Goal: Task Accomplishment & Management: Manage account settings

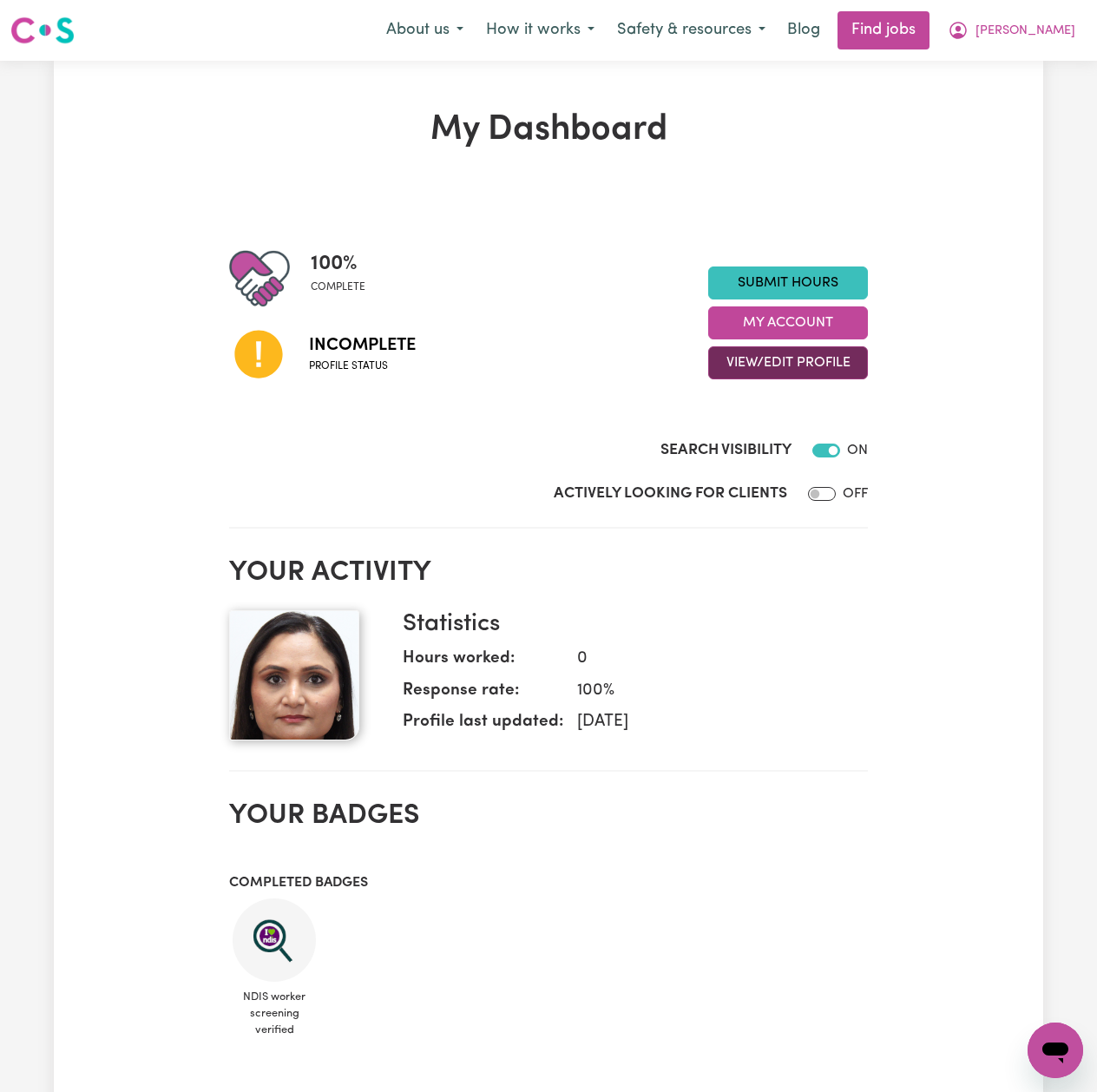
click at [753, 376] on button "View/Edit Profile" at bounding box center [788, 363] width 160 height 33
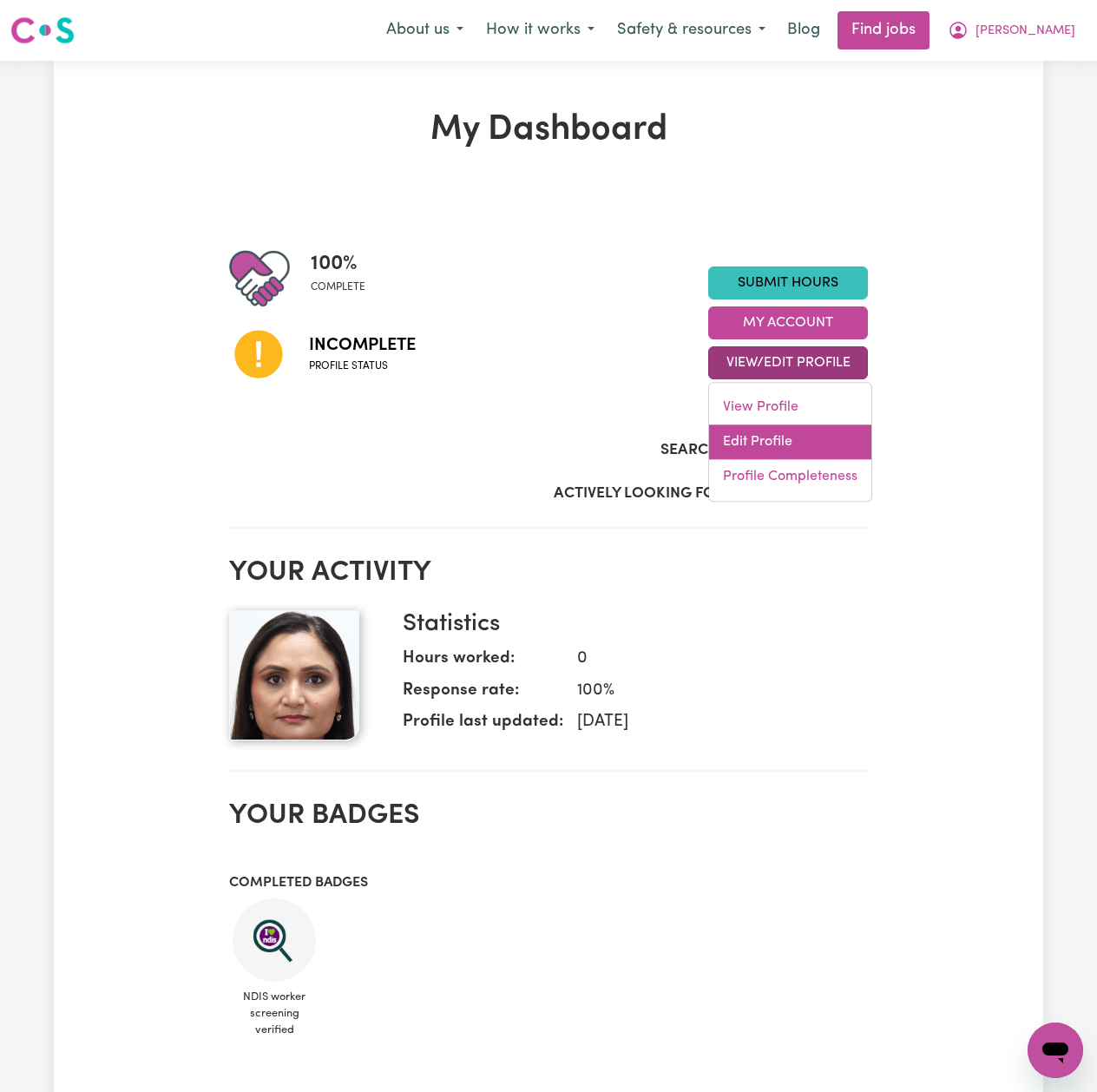
click at [748, 442] on link "Edit Profile" at bounding box center [790, 441] width 162 height 34
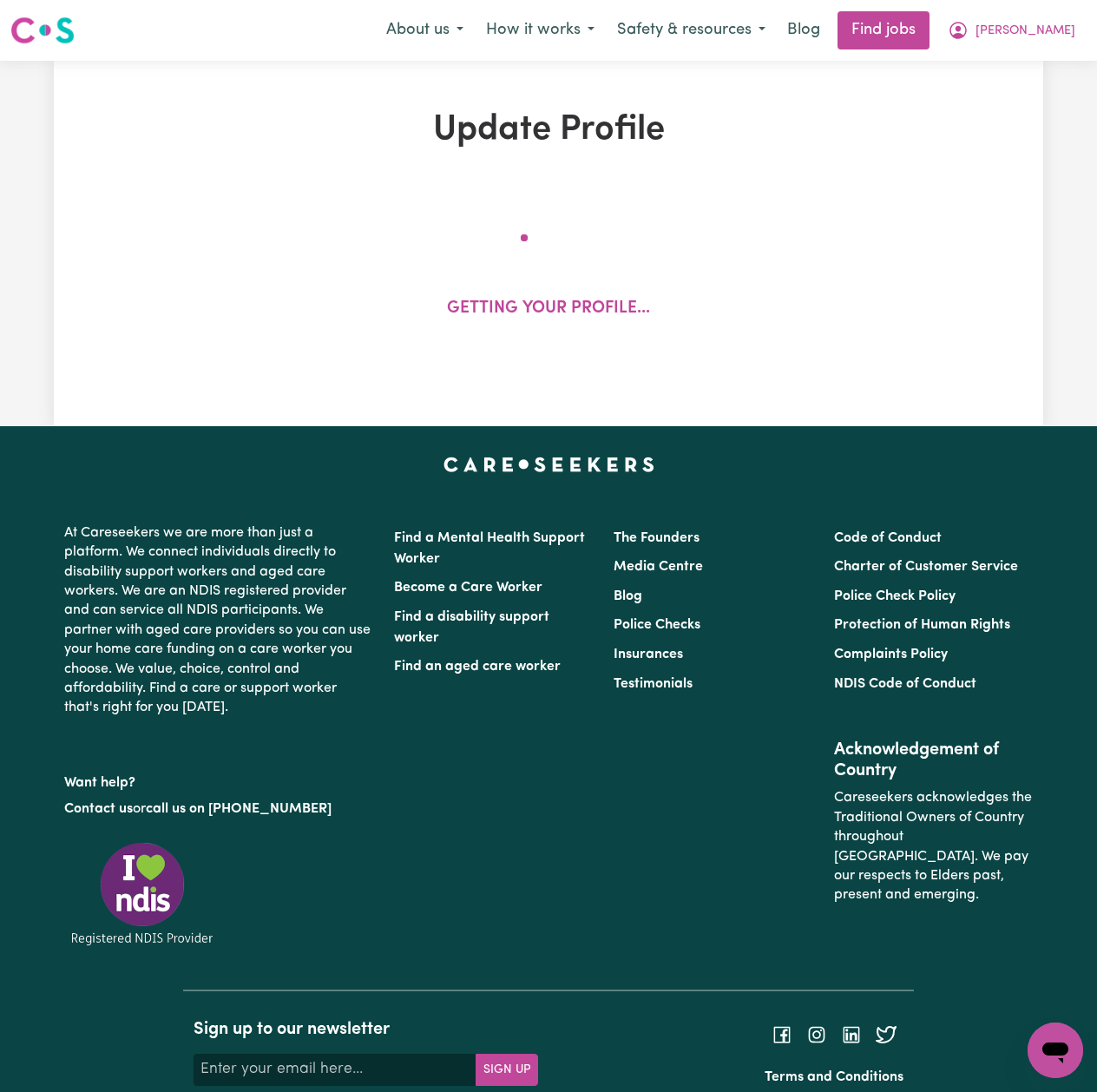
select select "[DEMOGRAPHIC_DATA]"
select select "[DEMOGRAPHIC_DATA] Citizen"
select select "Studying a healthcare related degree or qualification"
select select "40"
select select "50"
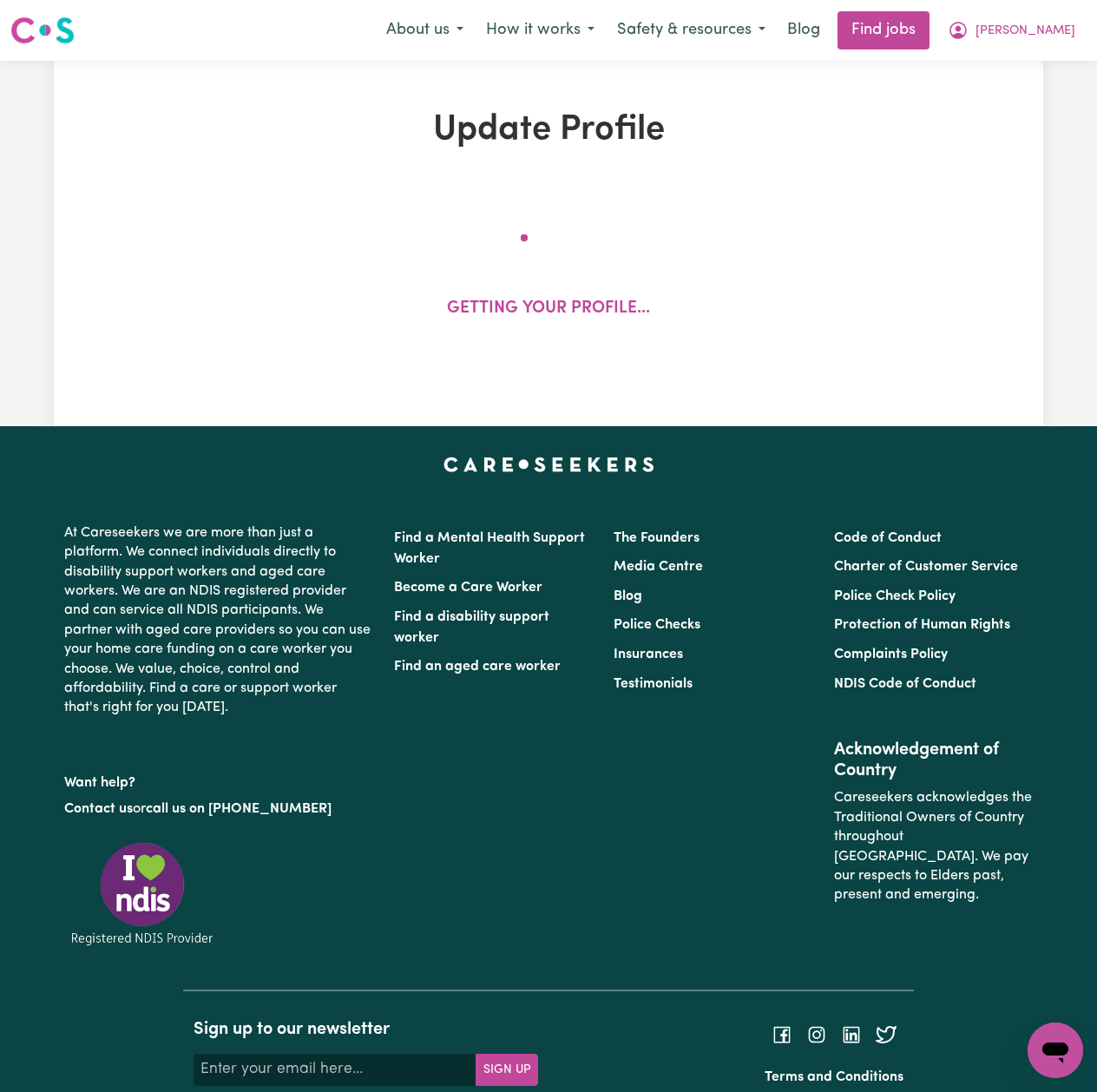
select select "65"
select select "80"
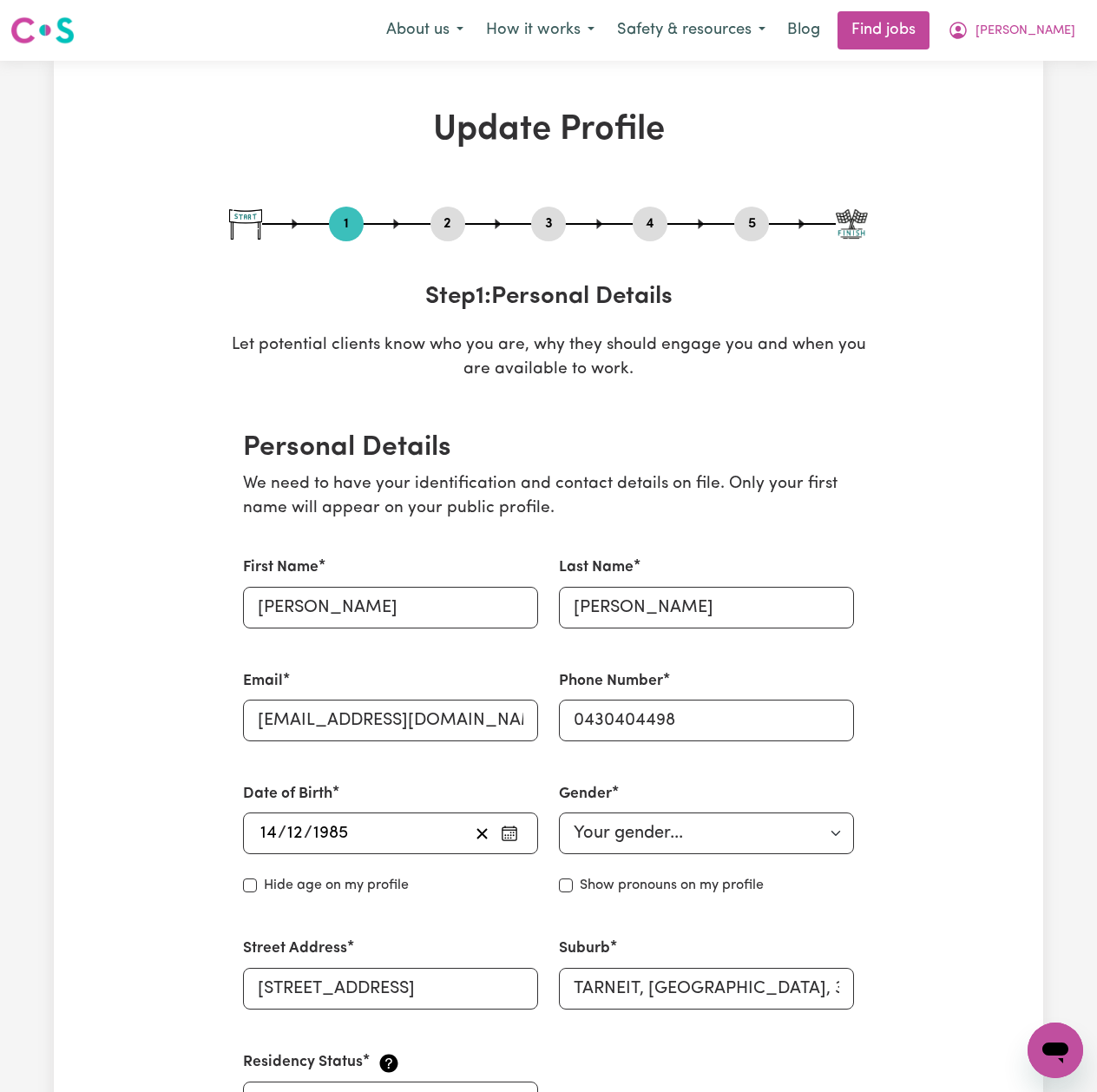
click at [458, 227] on button "2" at bounding box center [447, 224] width 34 height 23
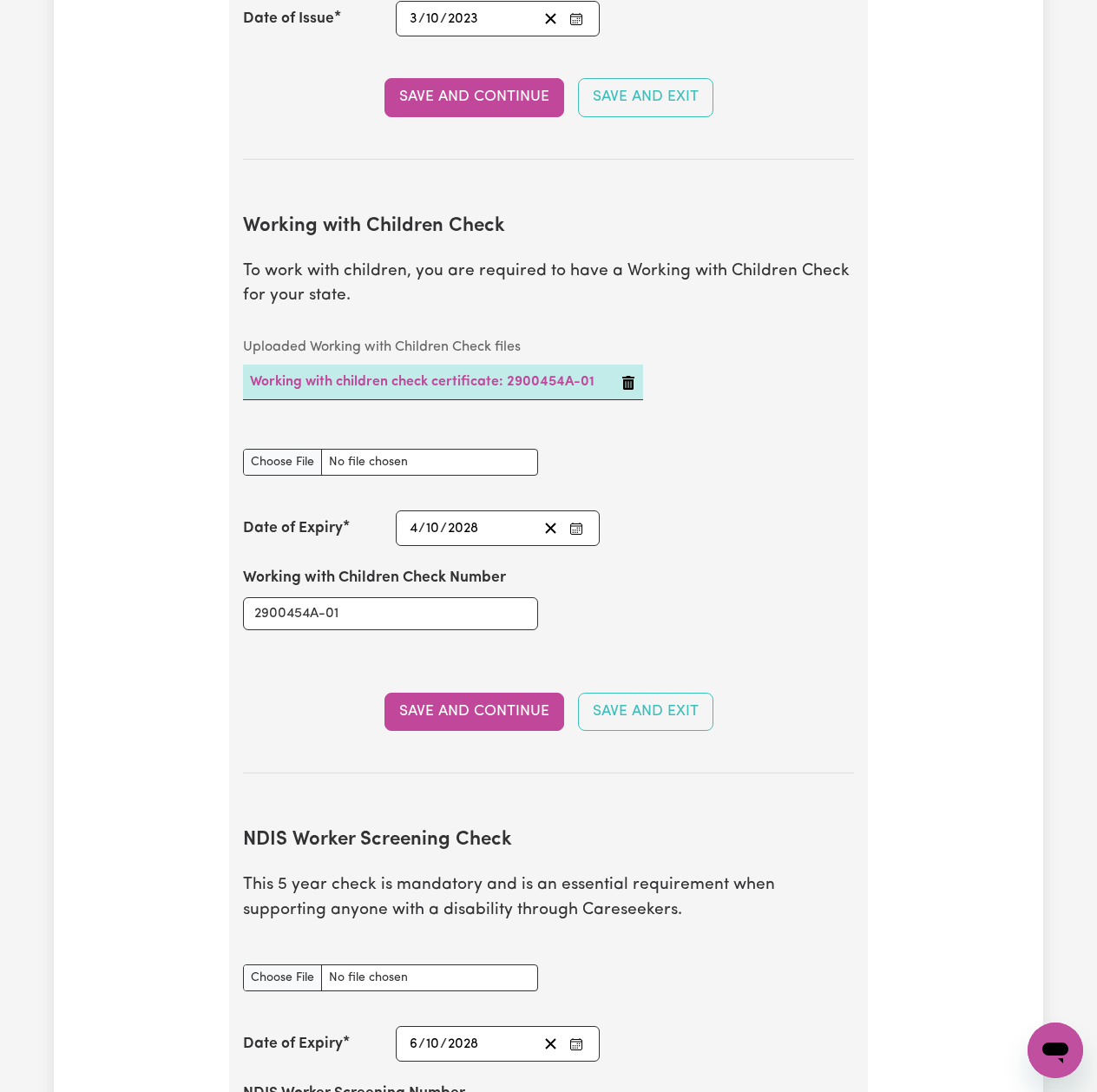
scroll to position [1967, 0]
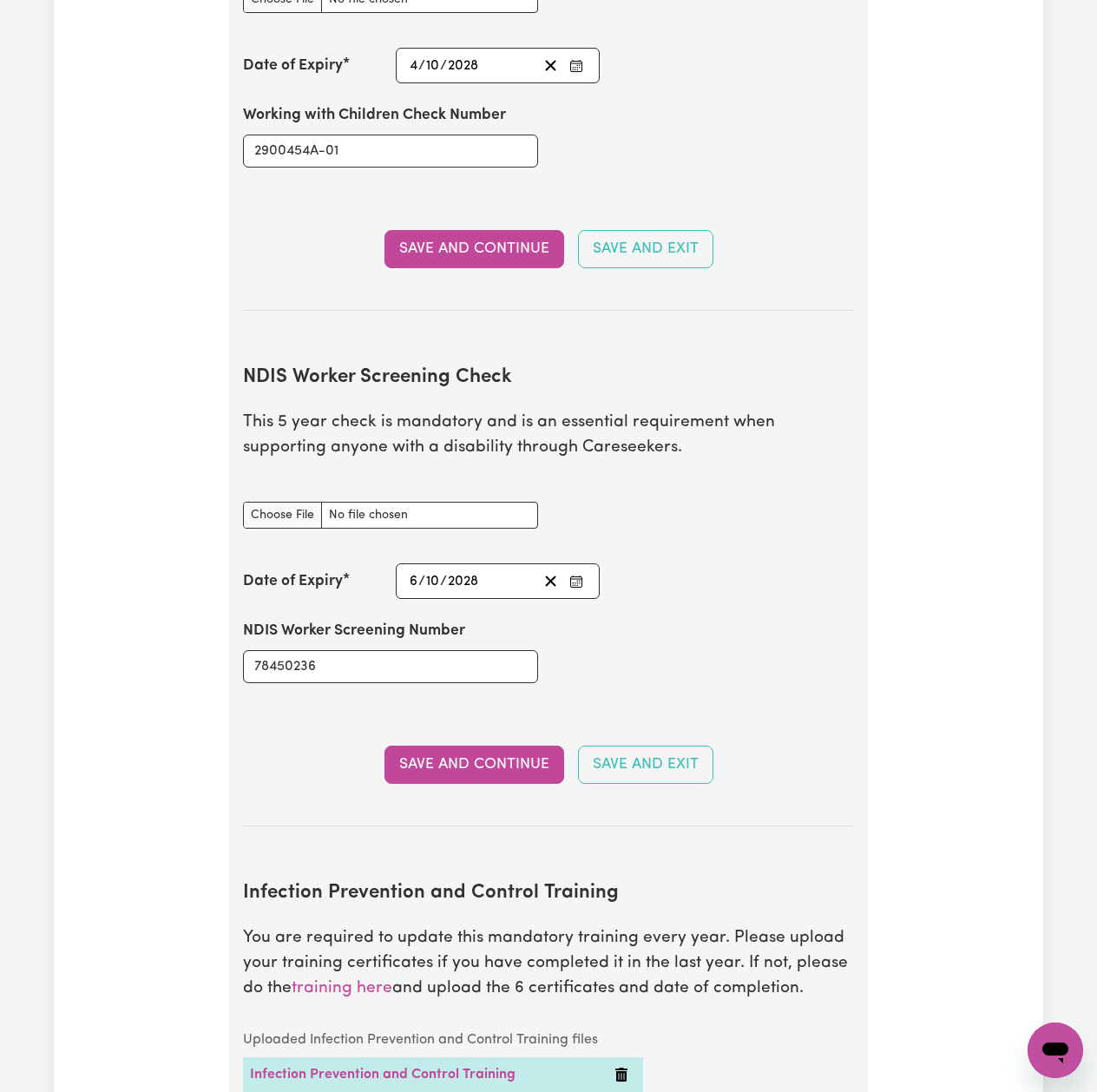
click at [812, 560] on section "NDIS Worker Screening Check This 5 year check is mandatory and is an essential …" at bounding box center [548, 582] width 611 height 487
click at [271, 519] on input "NDIS Worker Screening Check document" at bounding box center [390, 515] width 295 height 27
type input "C:\fakepath\[PERSON_NAME] NDIS 78450236 - 06102028.PNG"
click at [455, 779] on button "Save and Continue" at bounding box center [474, 764] width 180 height 38
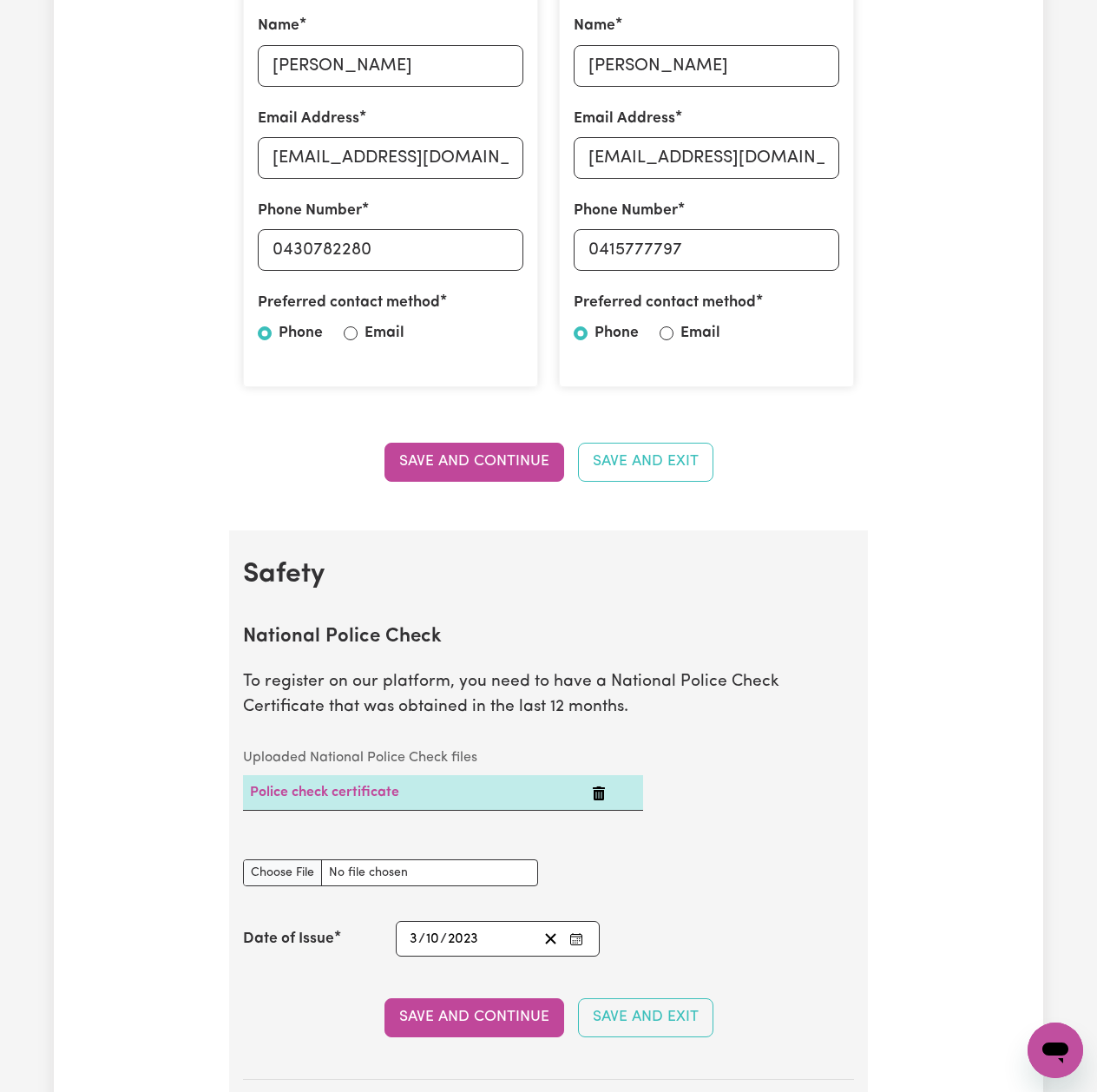
scroll to position [0, 0]
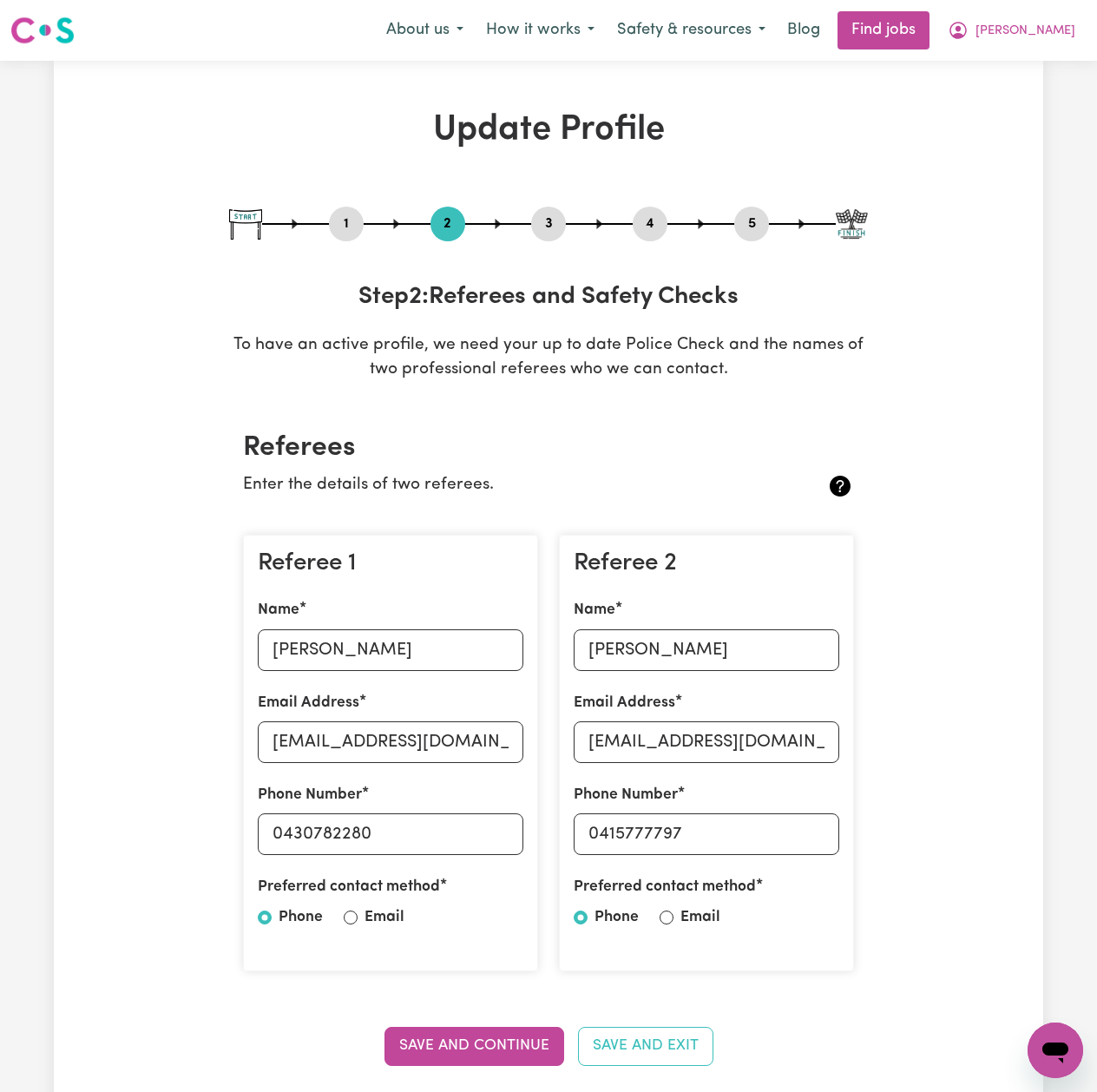
click at [649, 226] on button "4" at bounding box center [650, 224] width 34 height 23
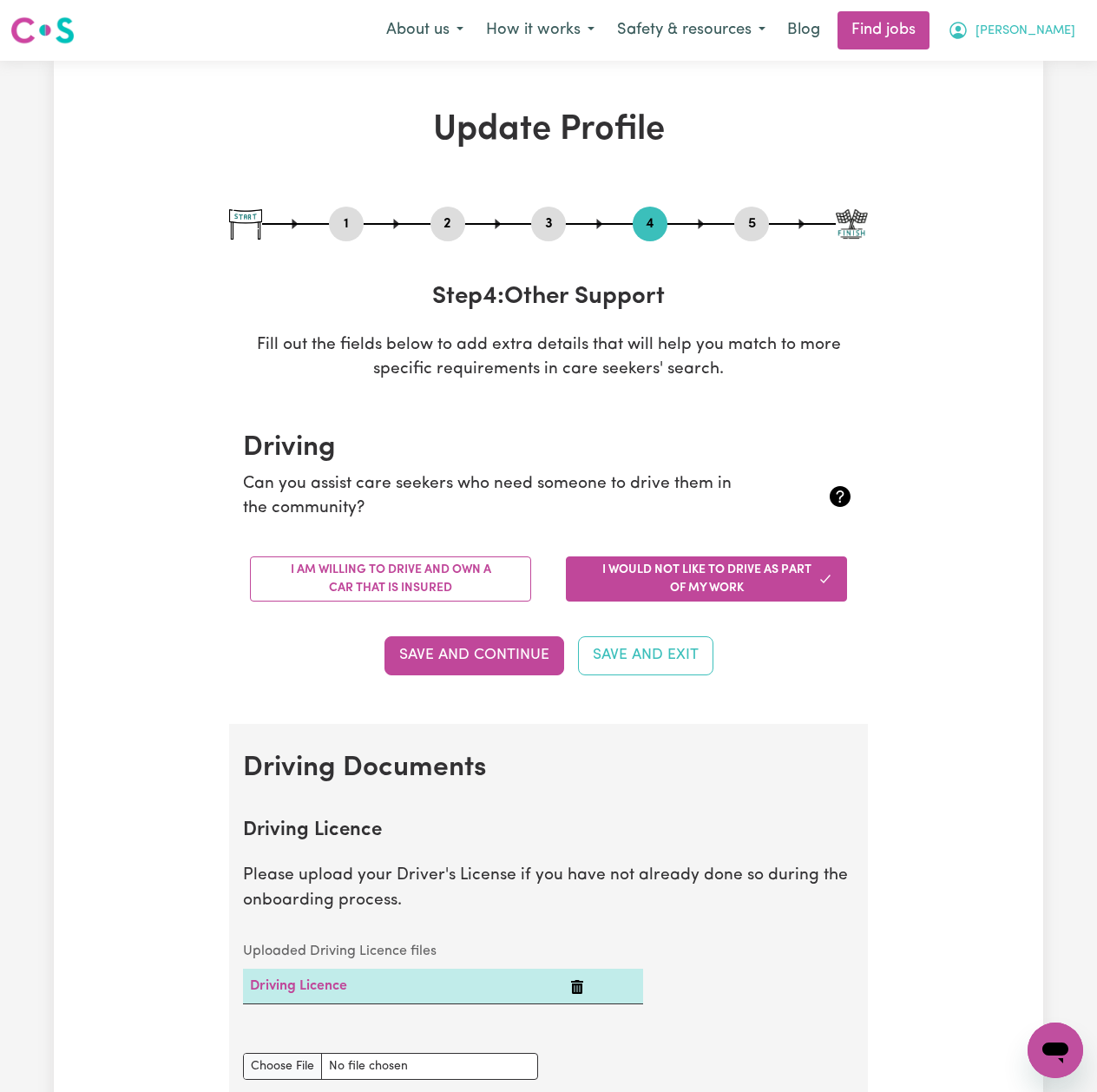
click at [1048, 35] on span "[PERSON_NAME]" at bounding box center [1025, 31] width 100 height 19
click at [1025, 133] on link "Logout" at bounding box center [1017, 133] width 137 height 33
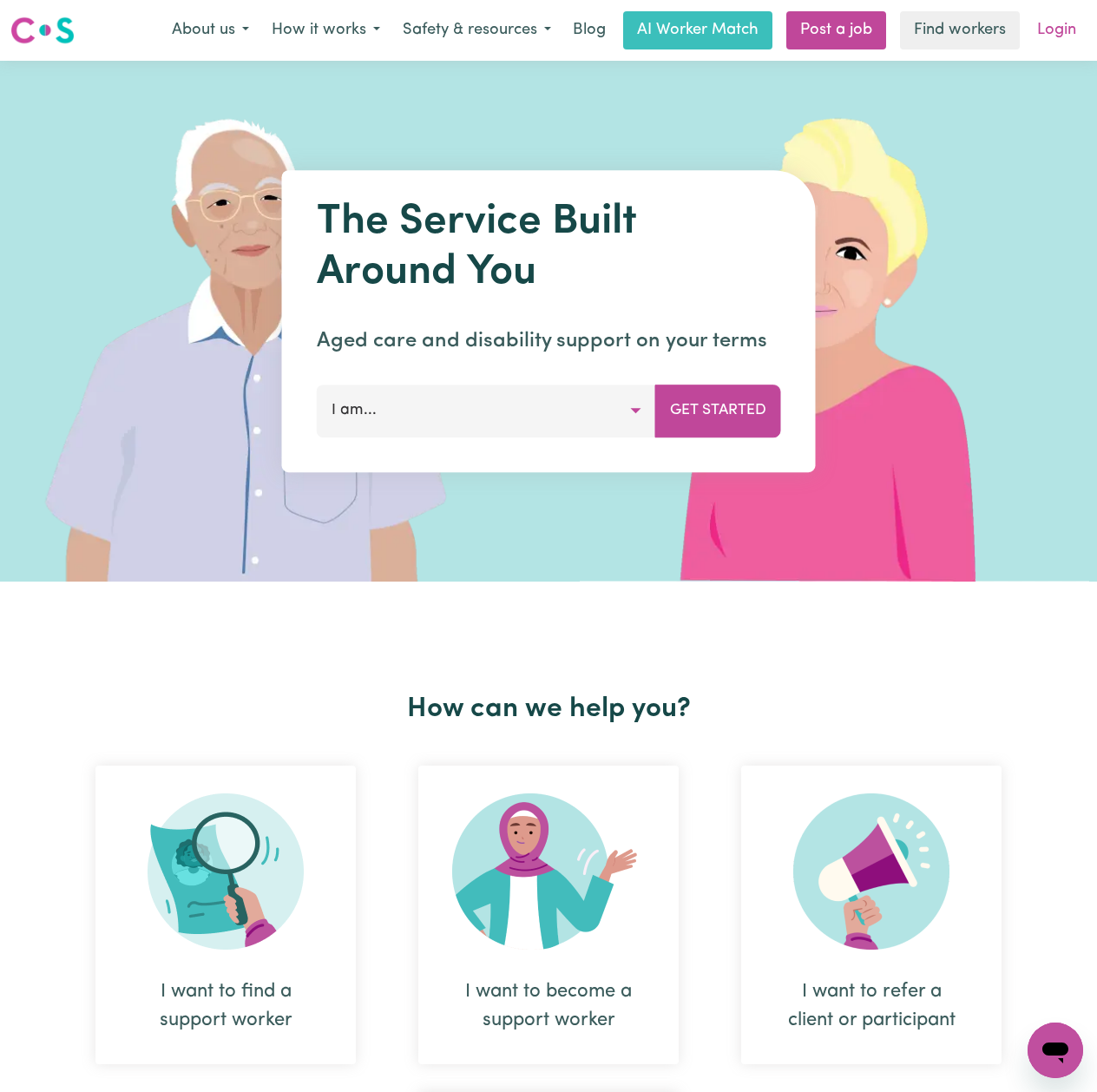
click at [1056, 35] on link "Login" at bounding box center [1056, 31] width 60 height 38
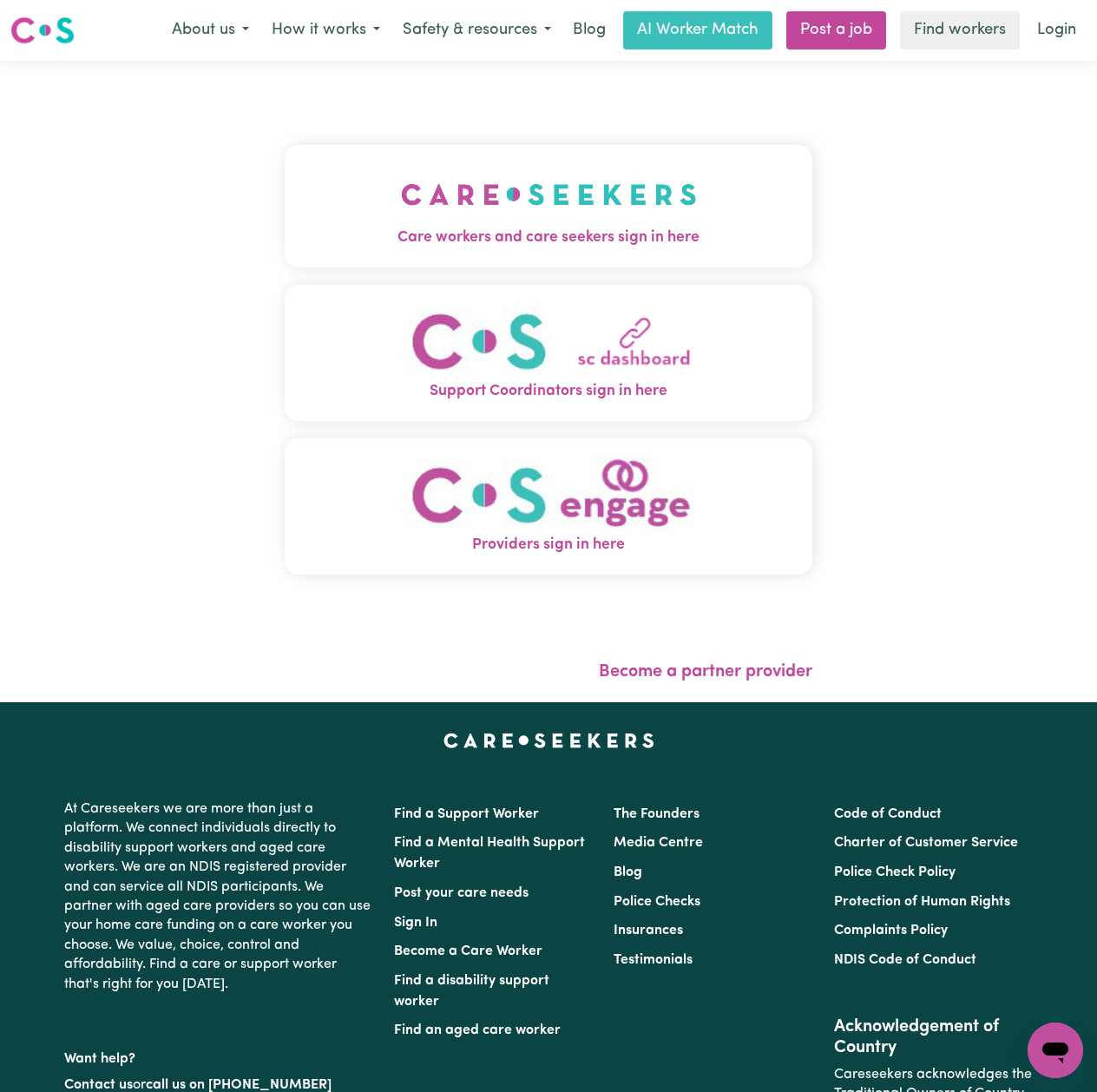
click at [401, 186] on img "Care workers and care seekers sign in here" at bounding box center [548, 194] width 296 height 64
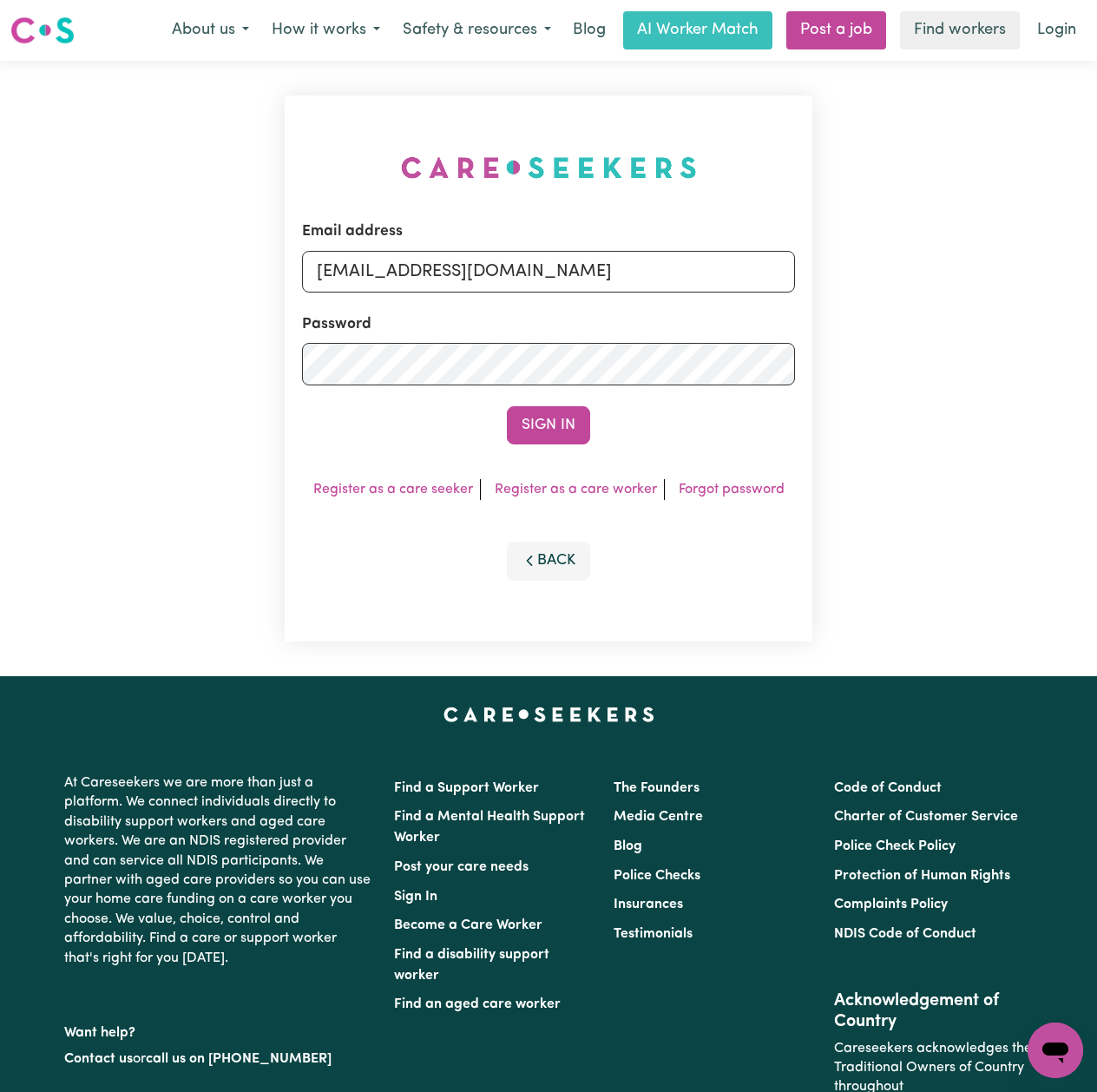
click at [413, 247] on div "Email address [EMAIL_ADDRESS][DOMAIN_NAME]" at bounding box center [548, 255] width 493 height 71
drag, startPoint x: 397, startPoint y: 276, endPoint x: 397, endPoint y: 320, distance: 44.0
click at [397, 278] on input "[EMAIL_ADDRESS][DOMAIN_NAME]" at bounding box center [548, 272] width 493 height 42
drag, startPoint x: 425, startPoint y: 267, endPoint x: 761, endPoint y: 292, distance: 336.9
click at [761, 292] on form "Email address Superuser~[EMAIL_ADDRESS][DOMAIN_NAME] Password Sign In" at bounding box center [548, 332] width 493 height 224
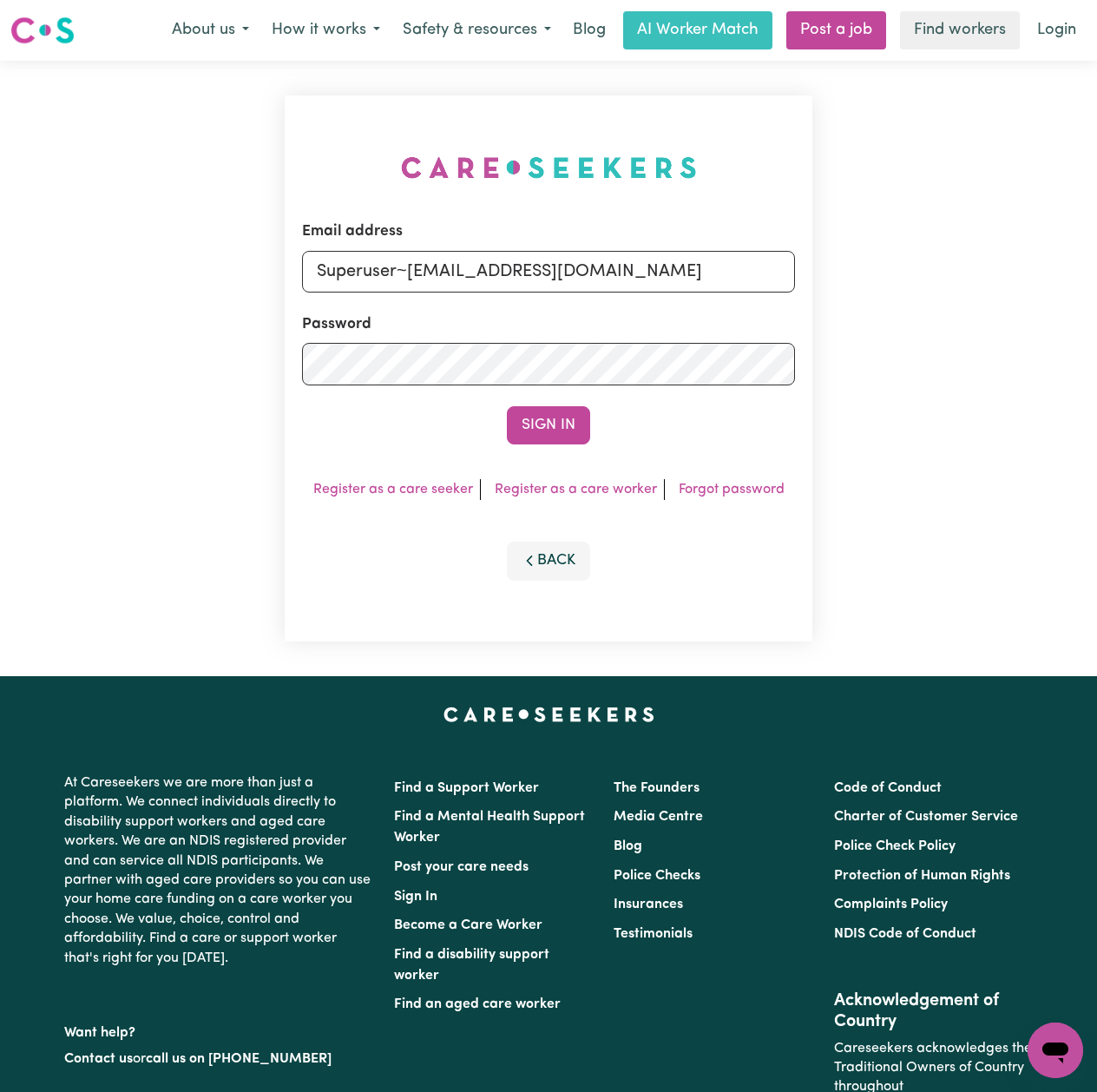
type input "Superuser~[EMAIL_ADDRESS][DOMAIN_NAME]"
click at [563, 403] on form "Email address Superuser~[EMAIL_ADDRESS][DOMAIN_NAME] Password Sign In" at bounding box center [548, 332] width 493 height 224
click at [556, 410] on button "Sign In" at bounding box center [548, 425] width 83 height 38
